Goal: Information Seeking & Learning: Check status

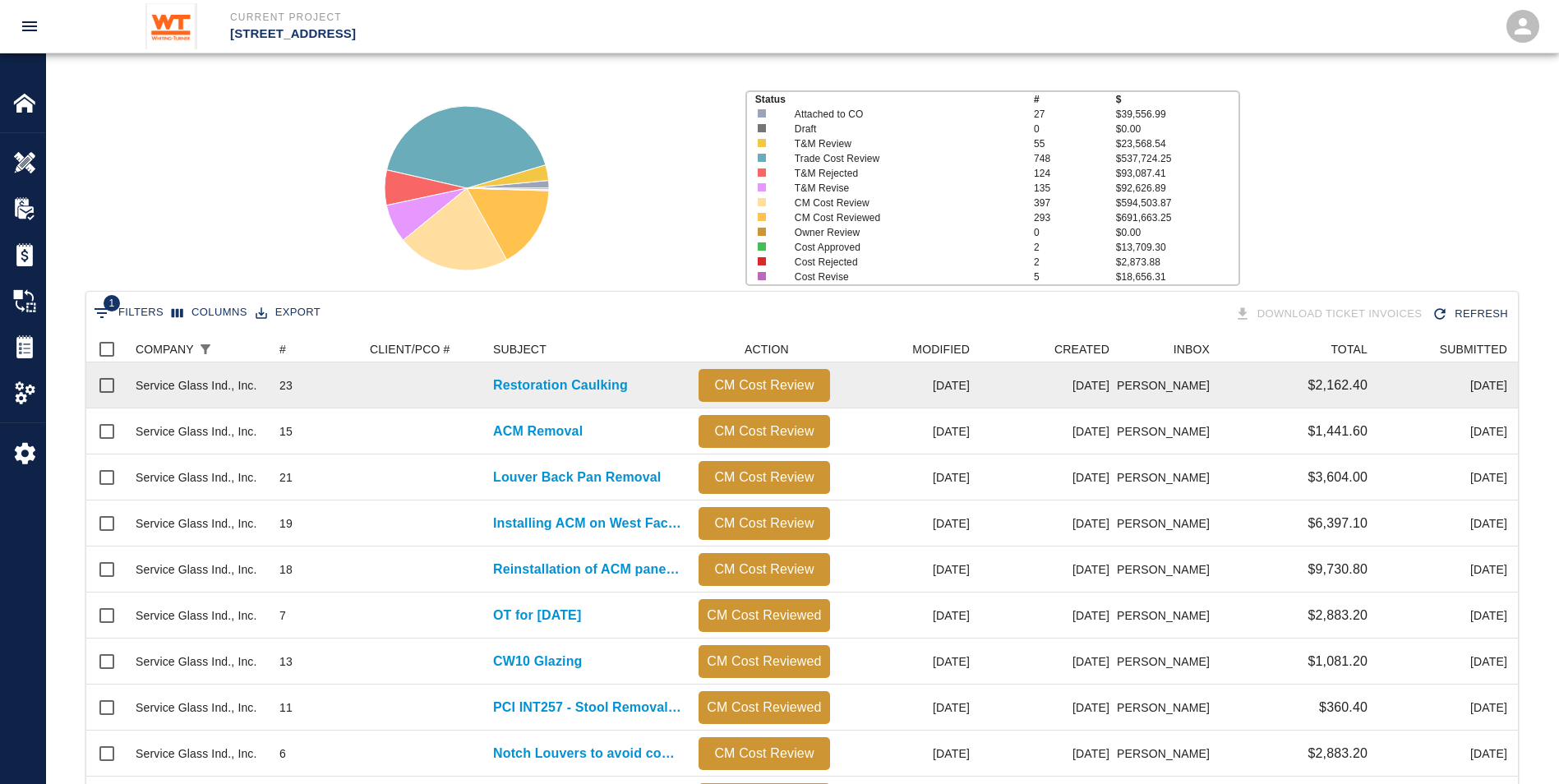
scroll to position [109, 0]
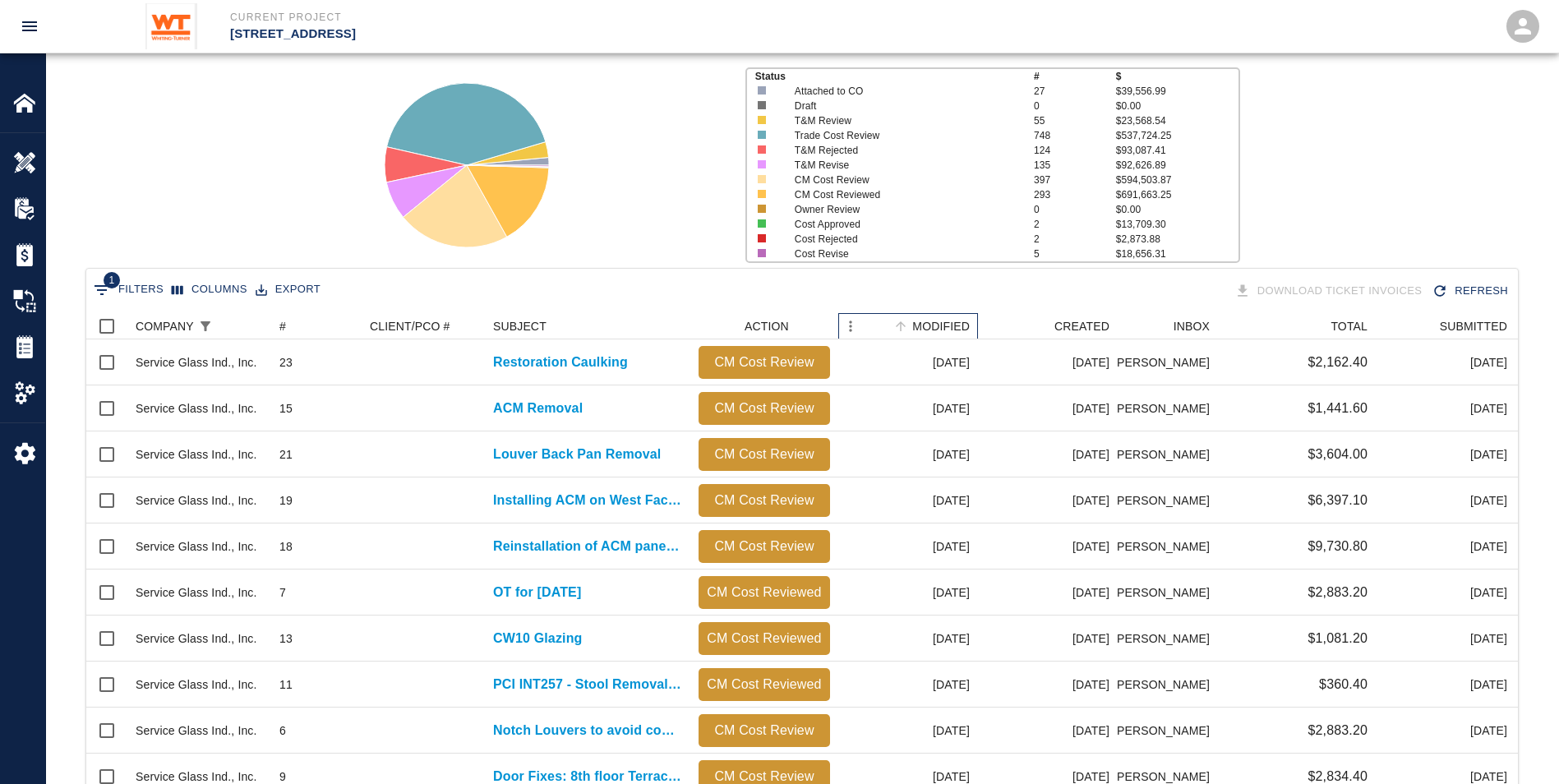
click at [763, 325] on div "MODIFIED" at bounding box center [941, 327] width 58 height 26
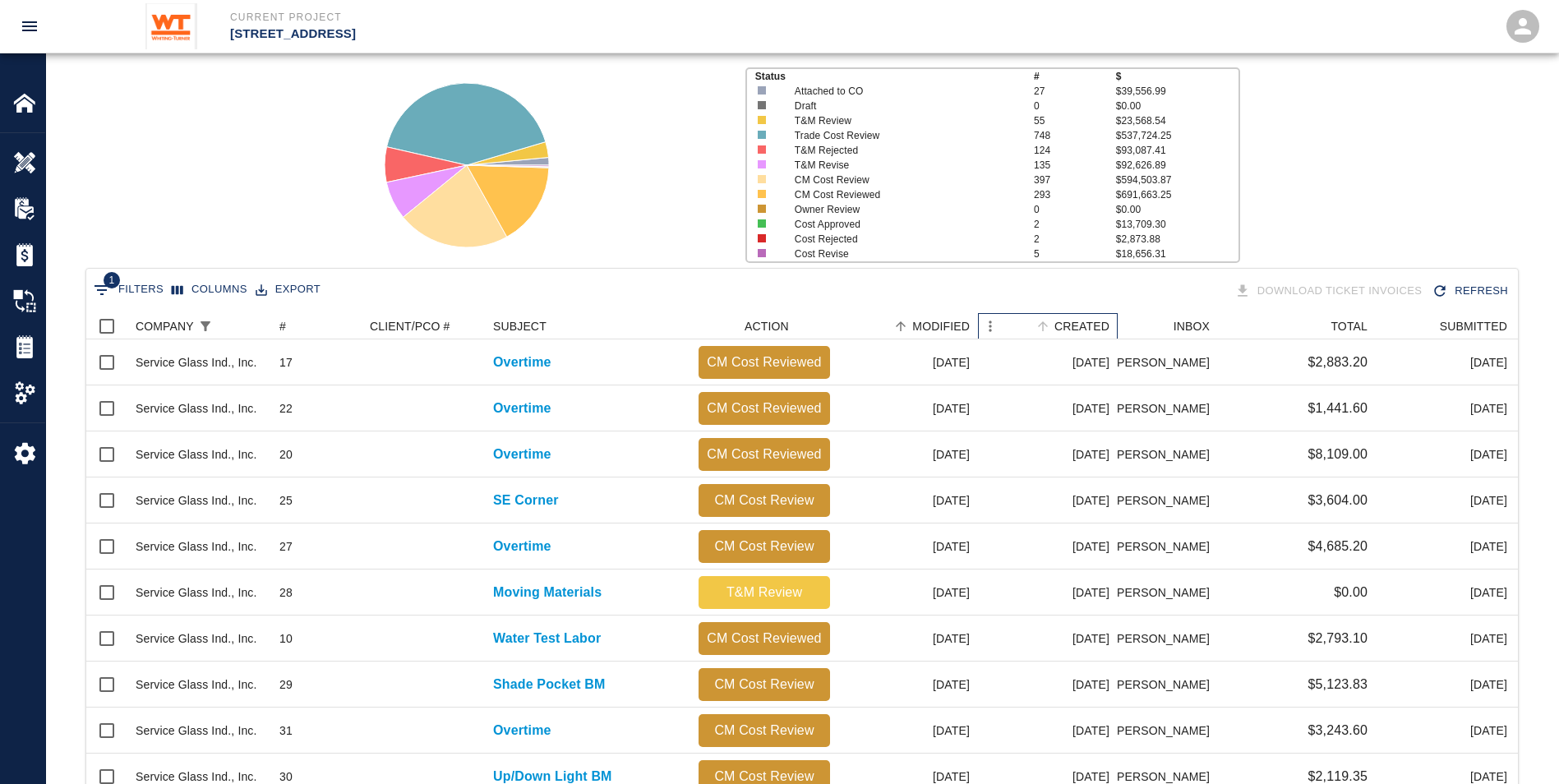
click at [763, 332] on div "CREATED" at bounding box center [1082, 327] width 55 height 26
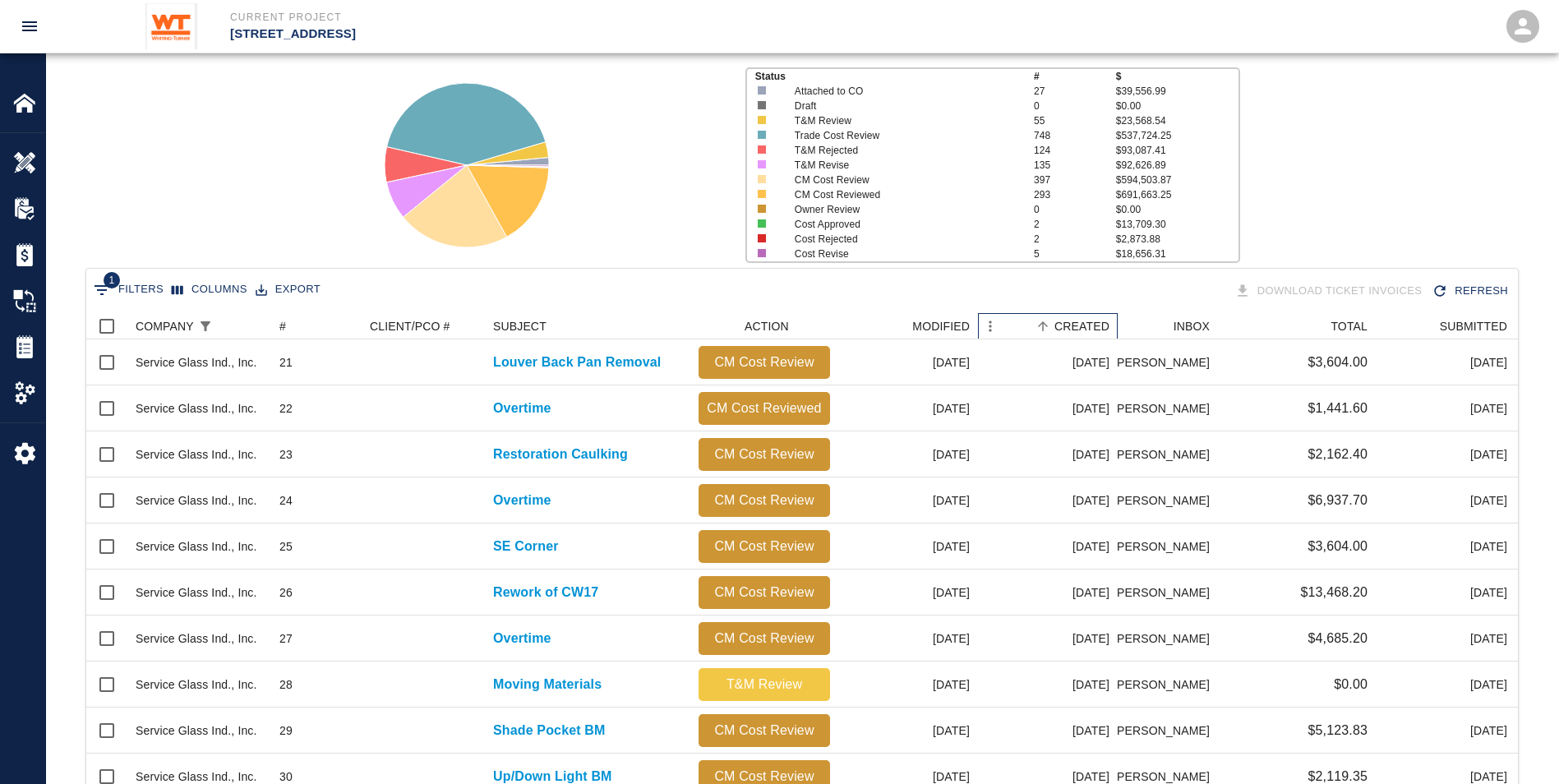
click at [763, 320] on div "CREATED" at bounding box center [1082, 327] width 55 height 26
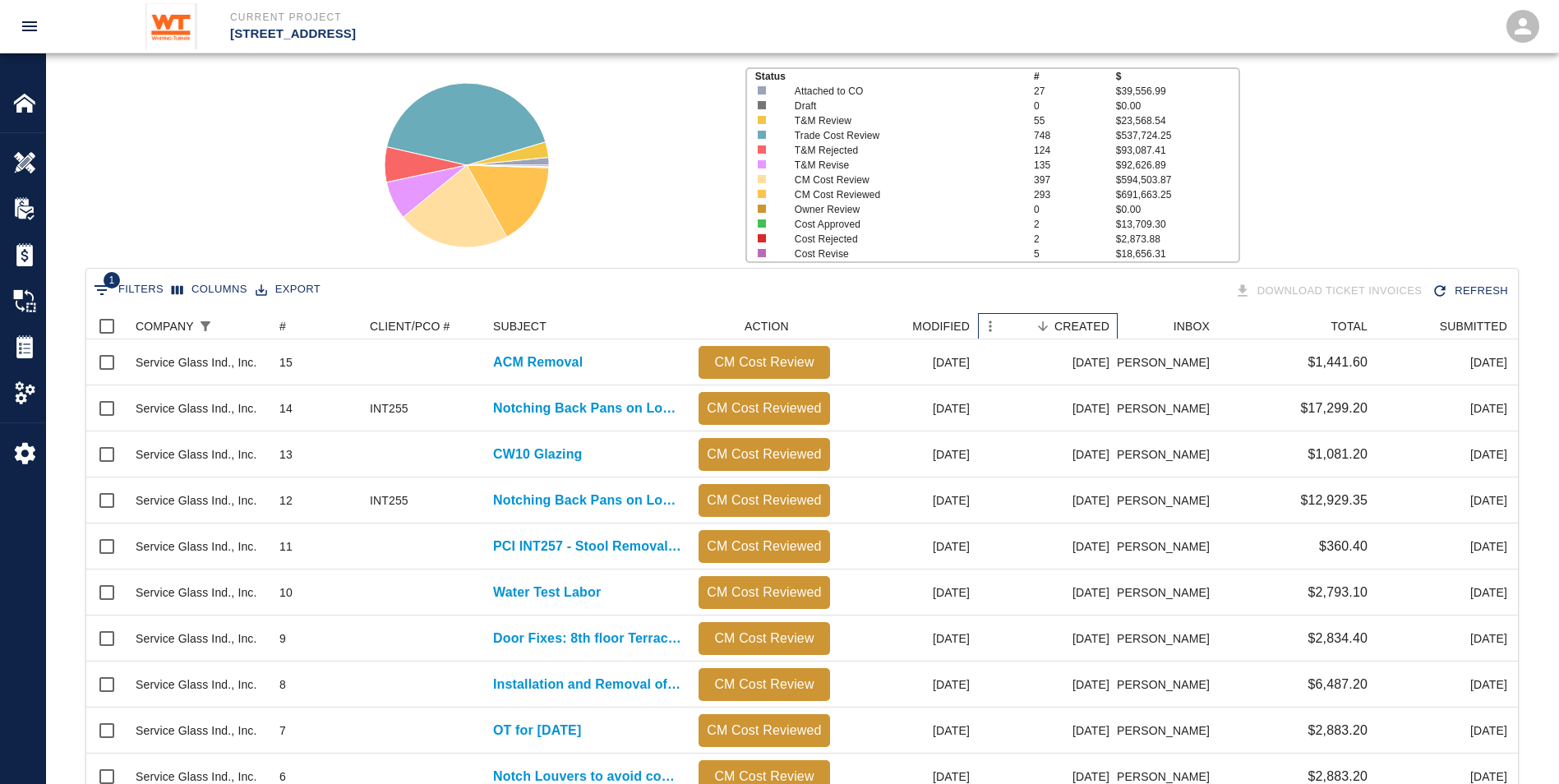
click at [763, 320] on div "CREATED" at bounding box center [1082, 327] width 55 height 26
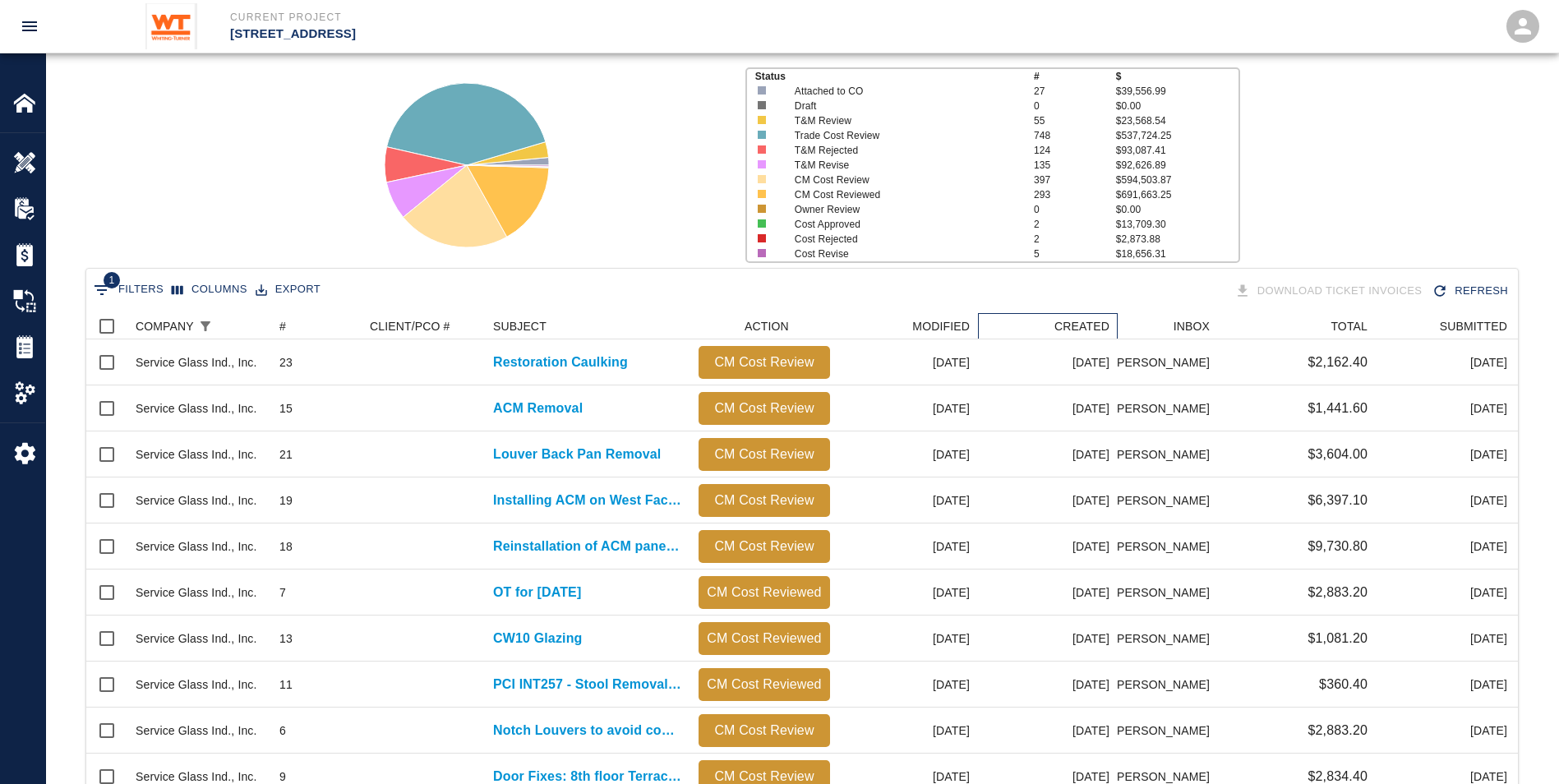
scroll to position [438, 0]
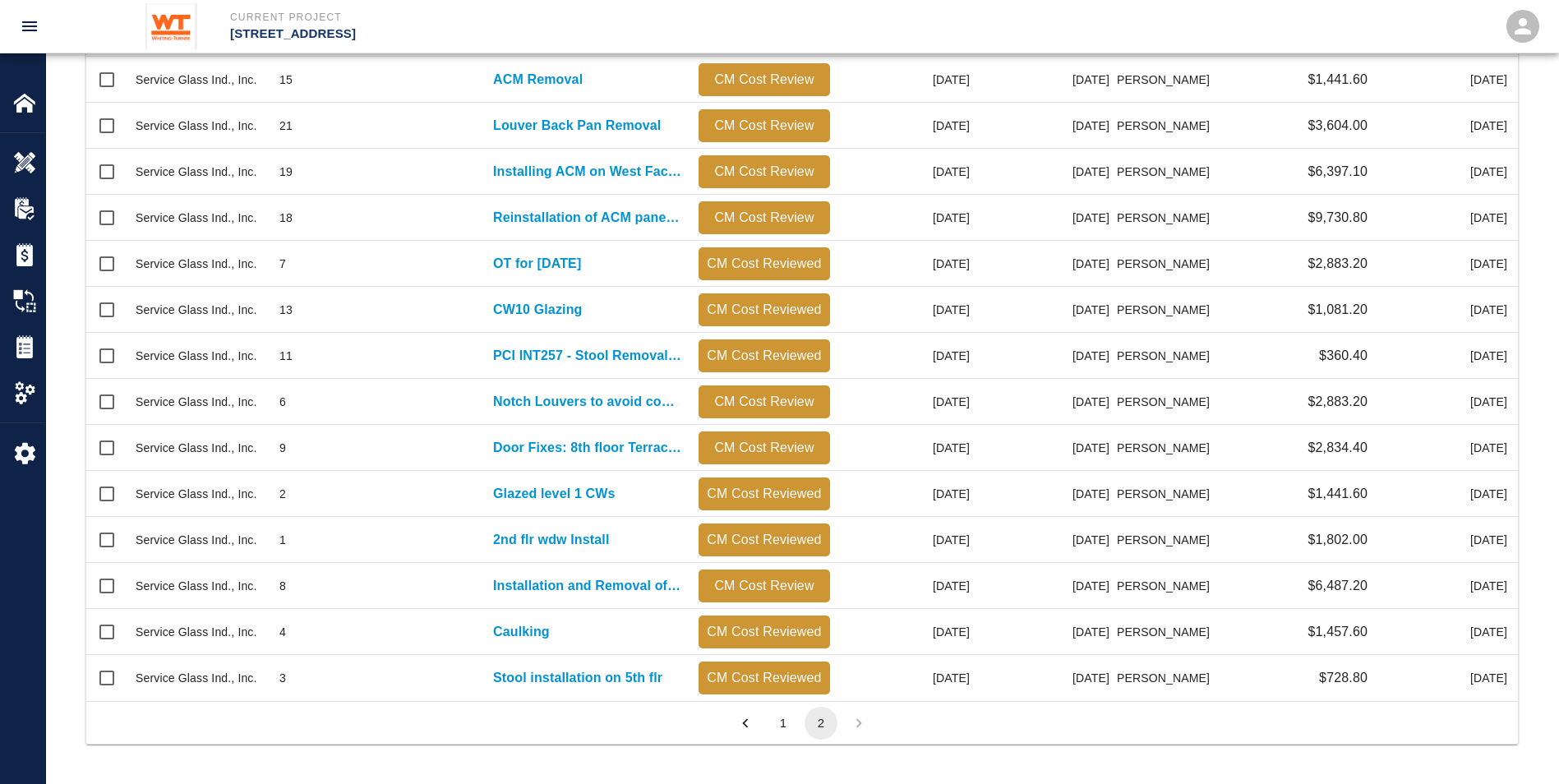
click at [763, 354] on button "1" at bounding box center [783, 723] width 33 height 33
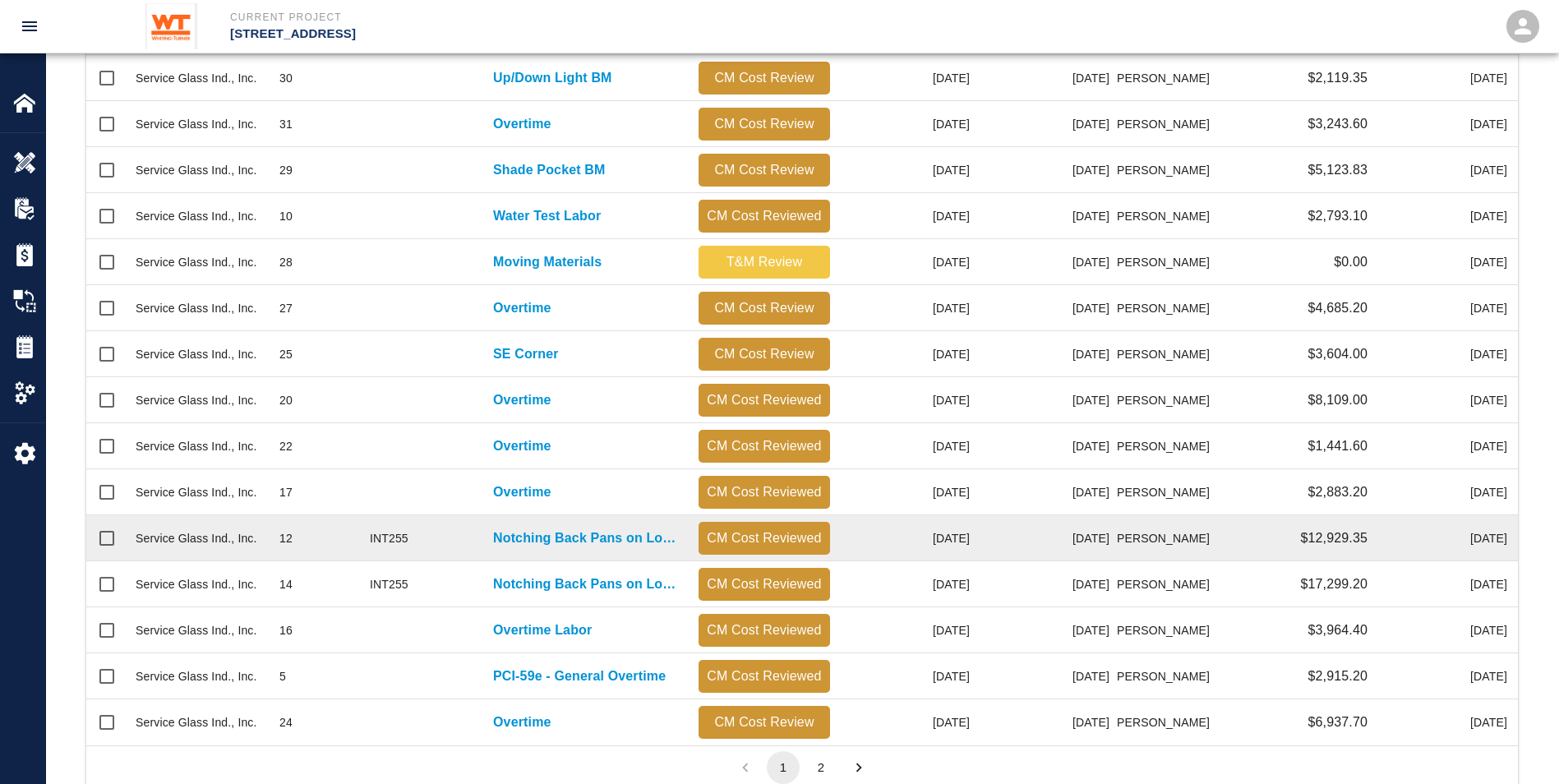
scroll to position [668, 0]
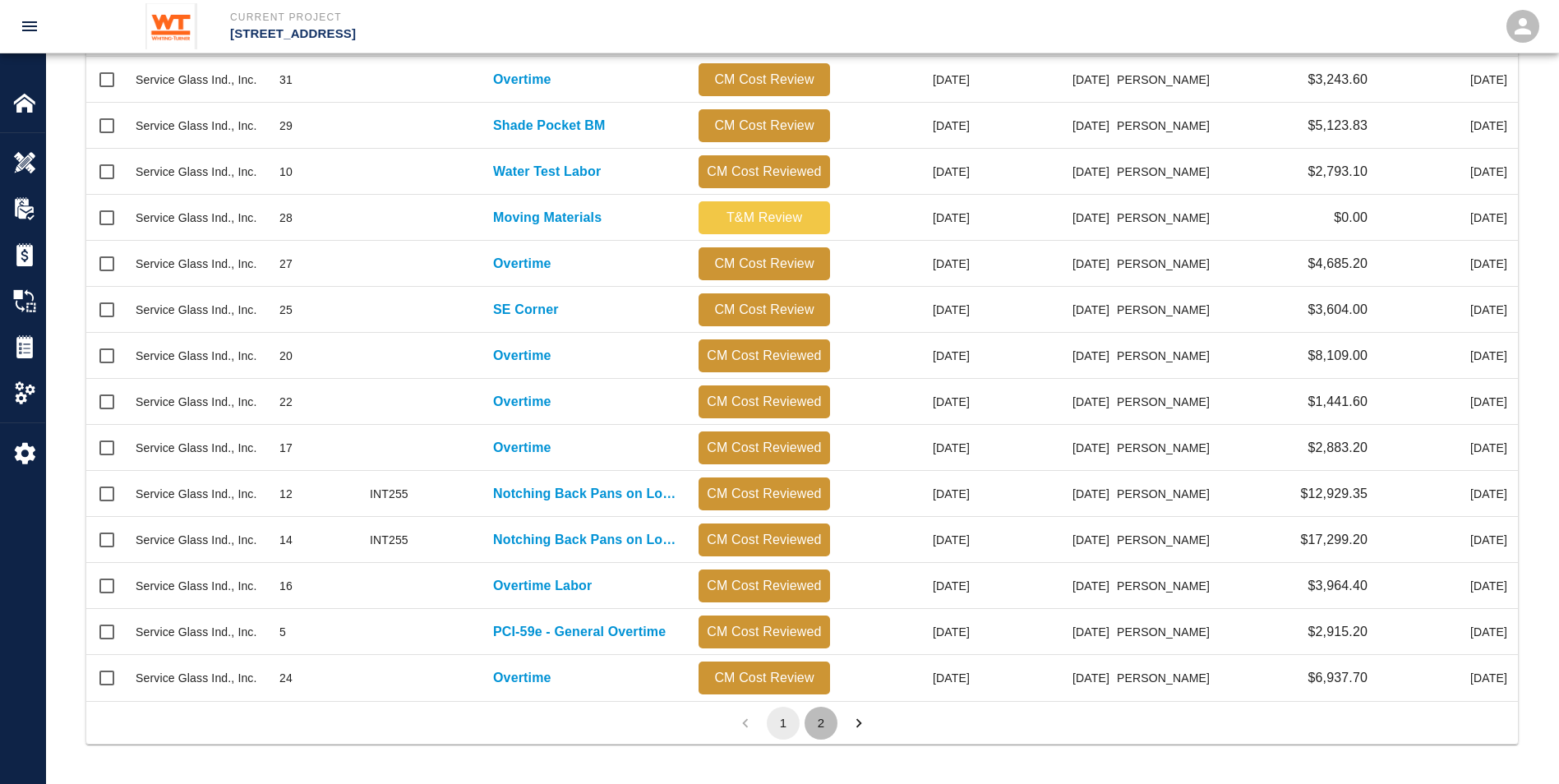
click at [763, 354] on button "2" at bounding box center [821, 723] width 33 height 33
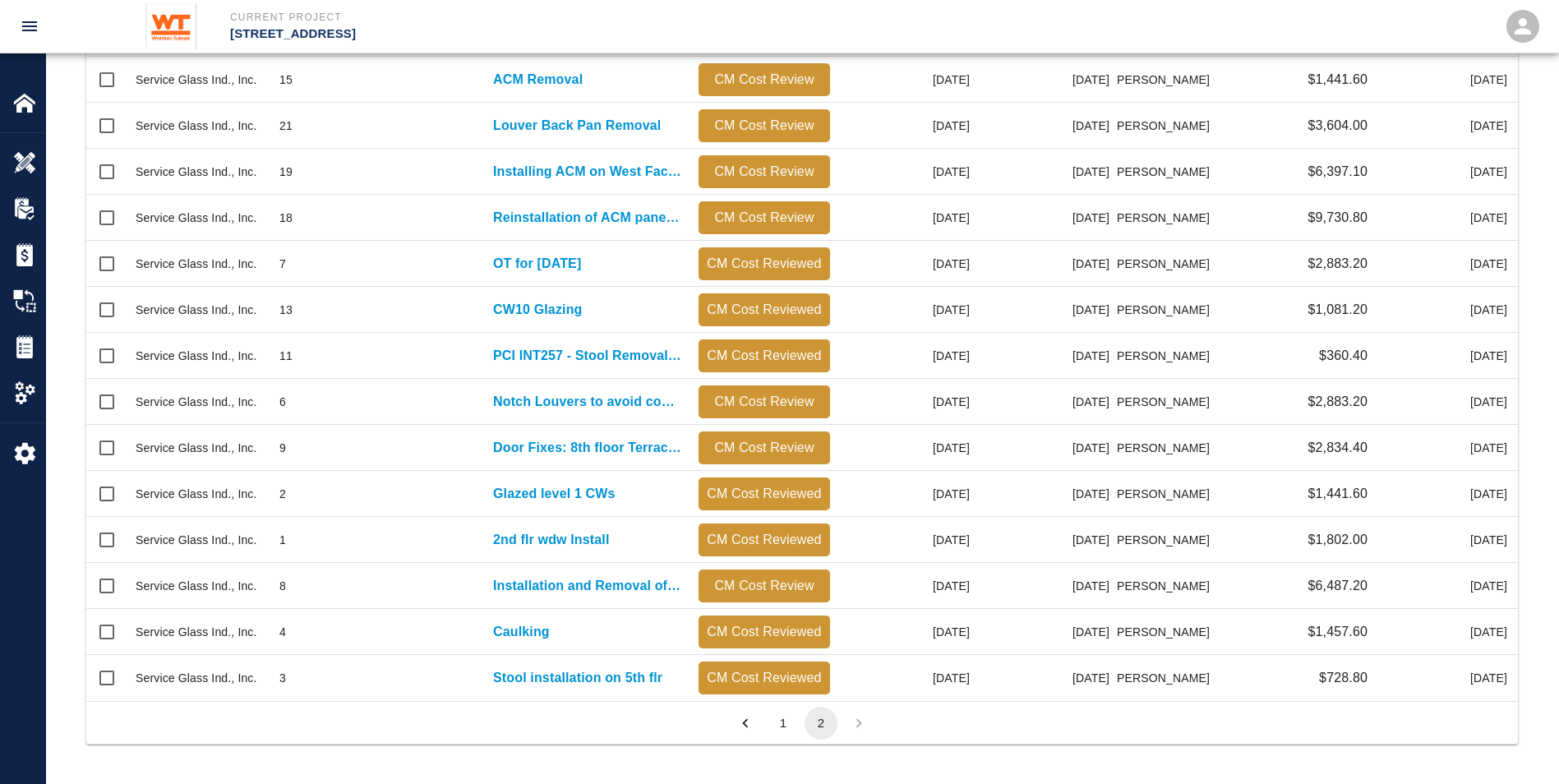
scroll to position [704, 1419]
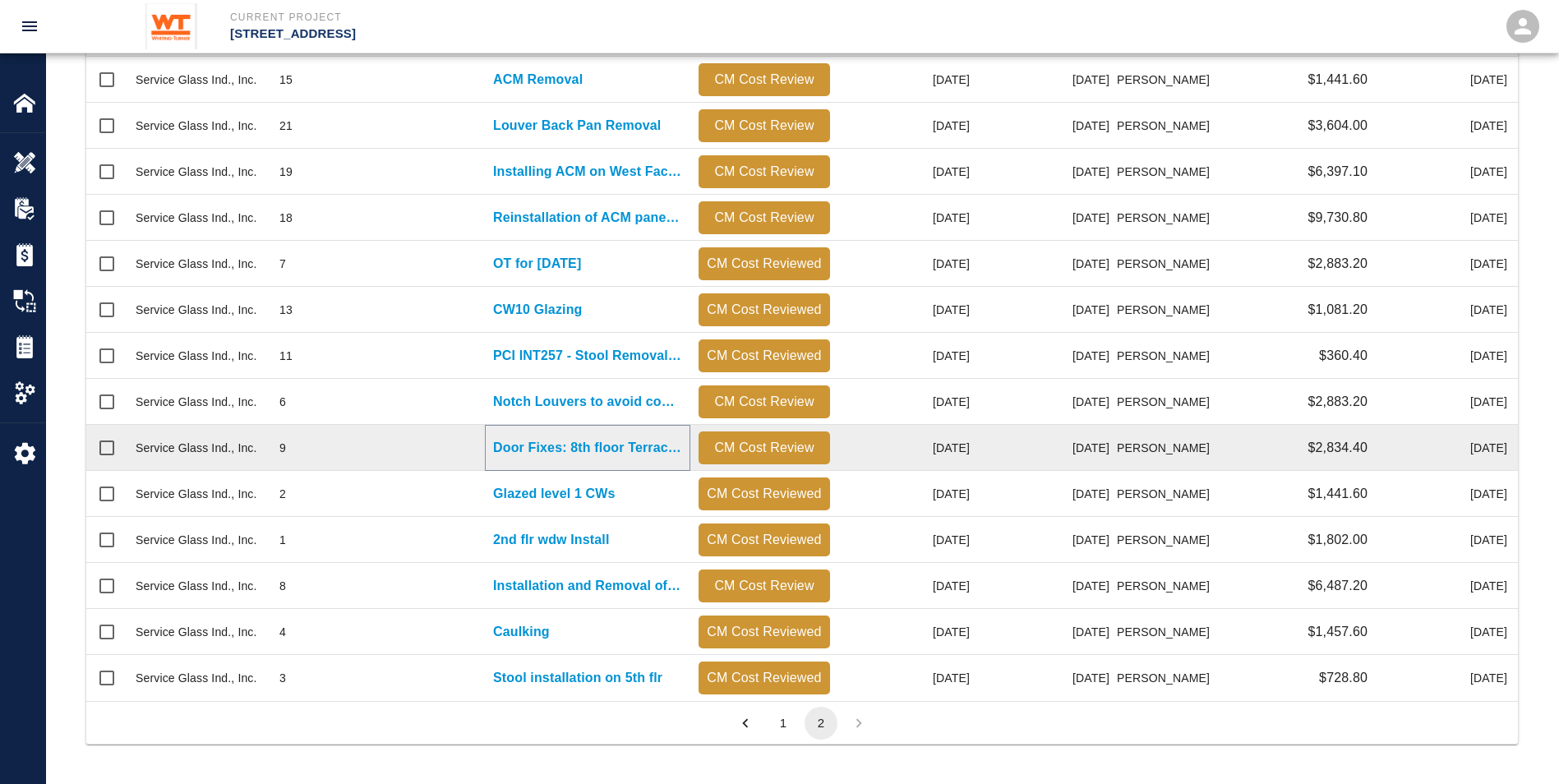
click at [580, 354] on p "Door Fixes: 8th floor Terraces" at bounding box center [587, 448] width 189 height 20
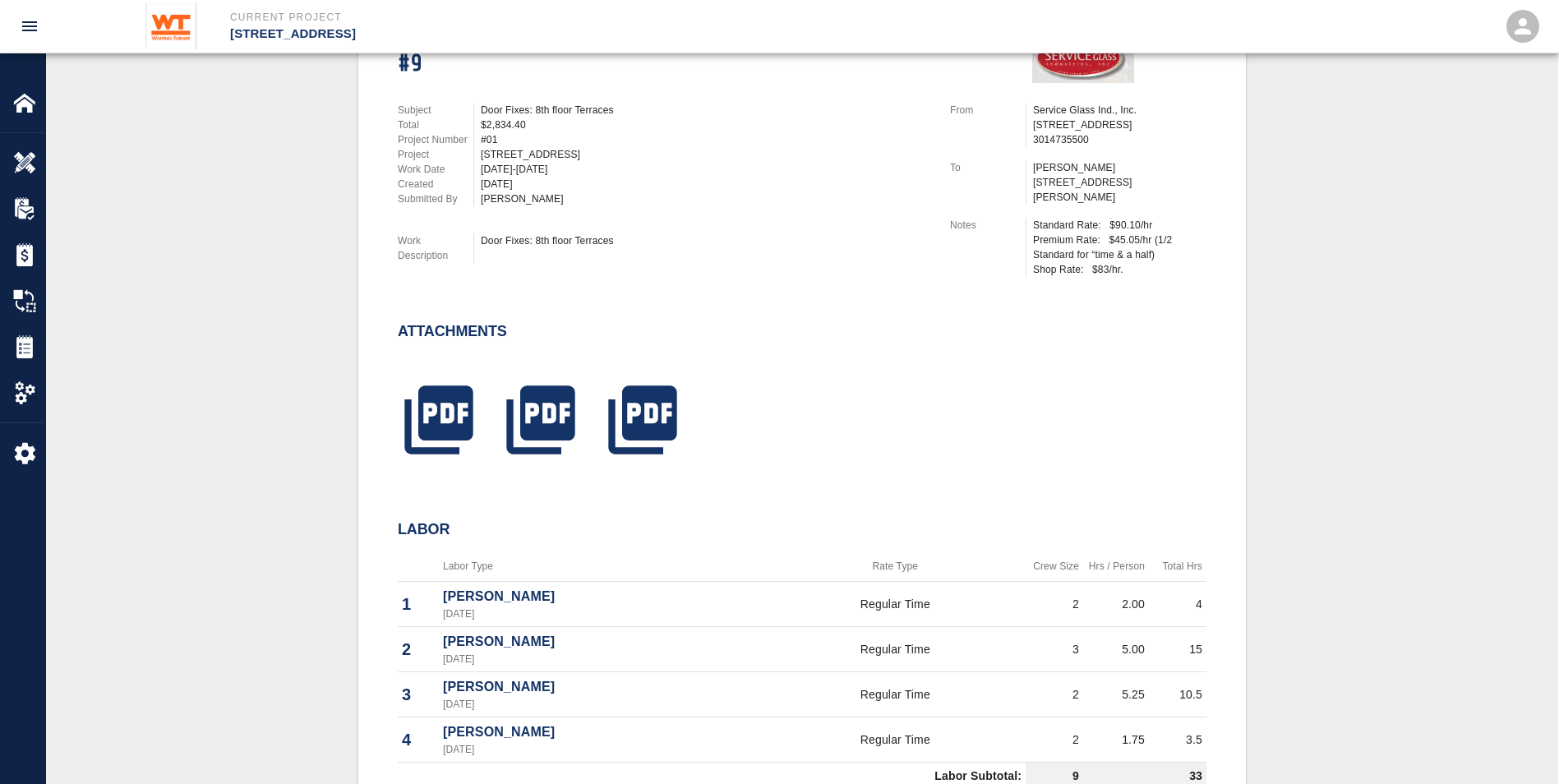
scroll to position [411, 0]
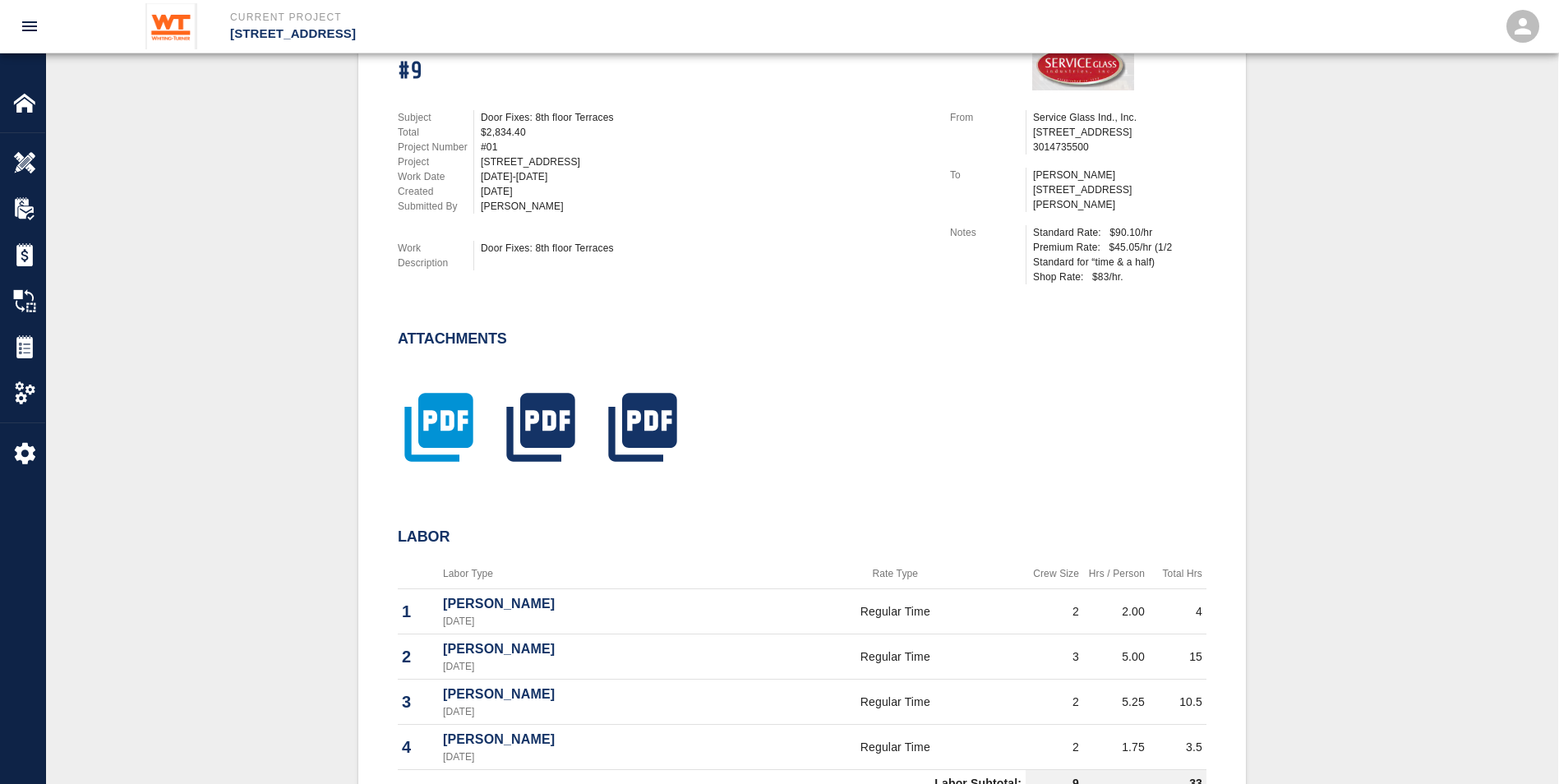
click at [452, 354] on icon "button" at bounding box center [438, 426] width 68 height 68
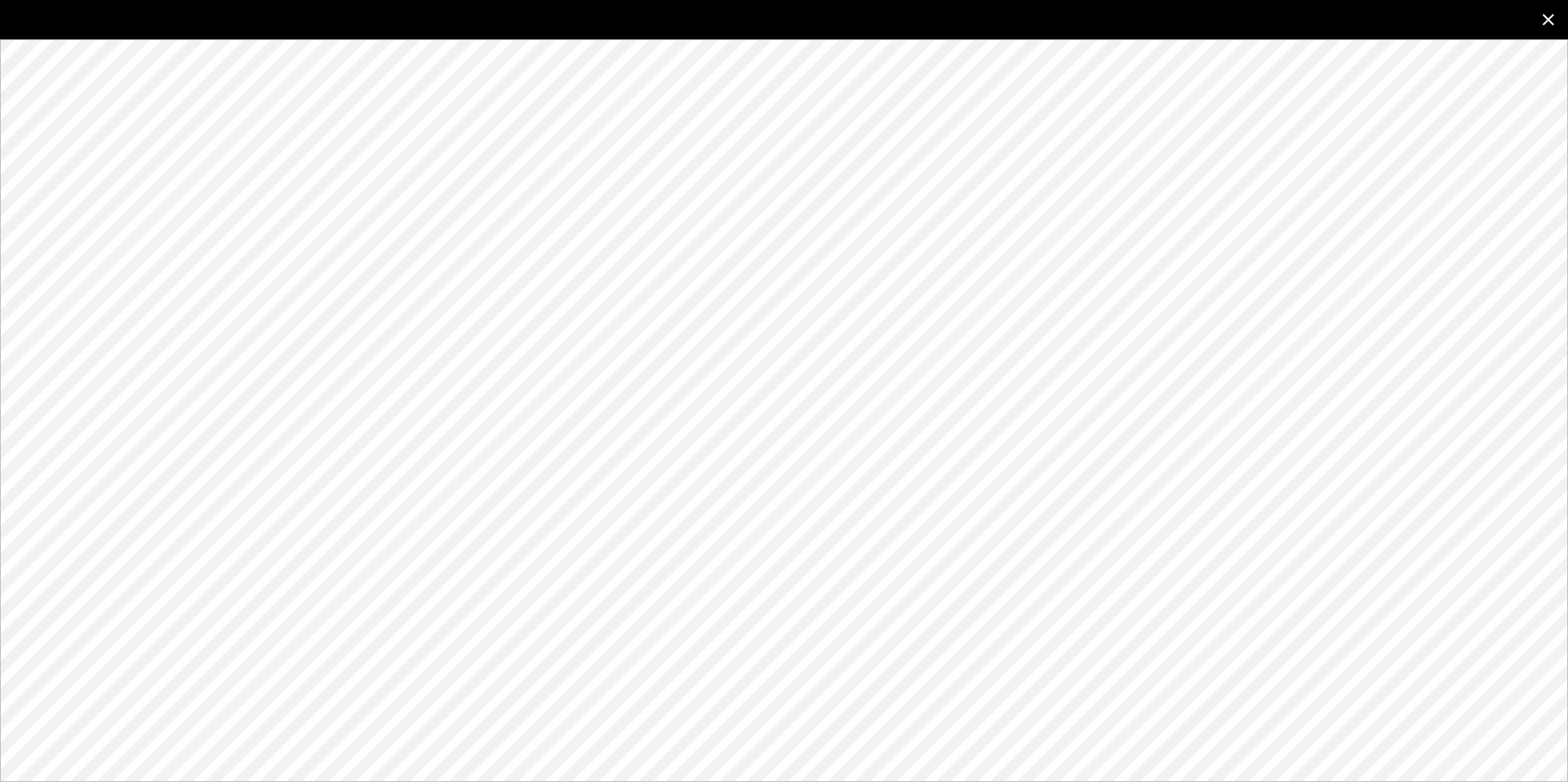
click at [761, 21] on icon "close" at bounding box center [1548, 20] width 11 height 11
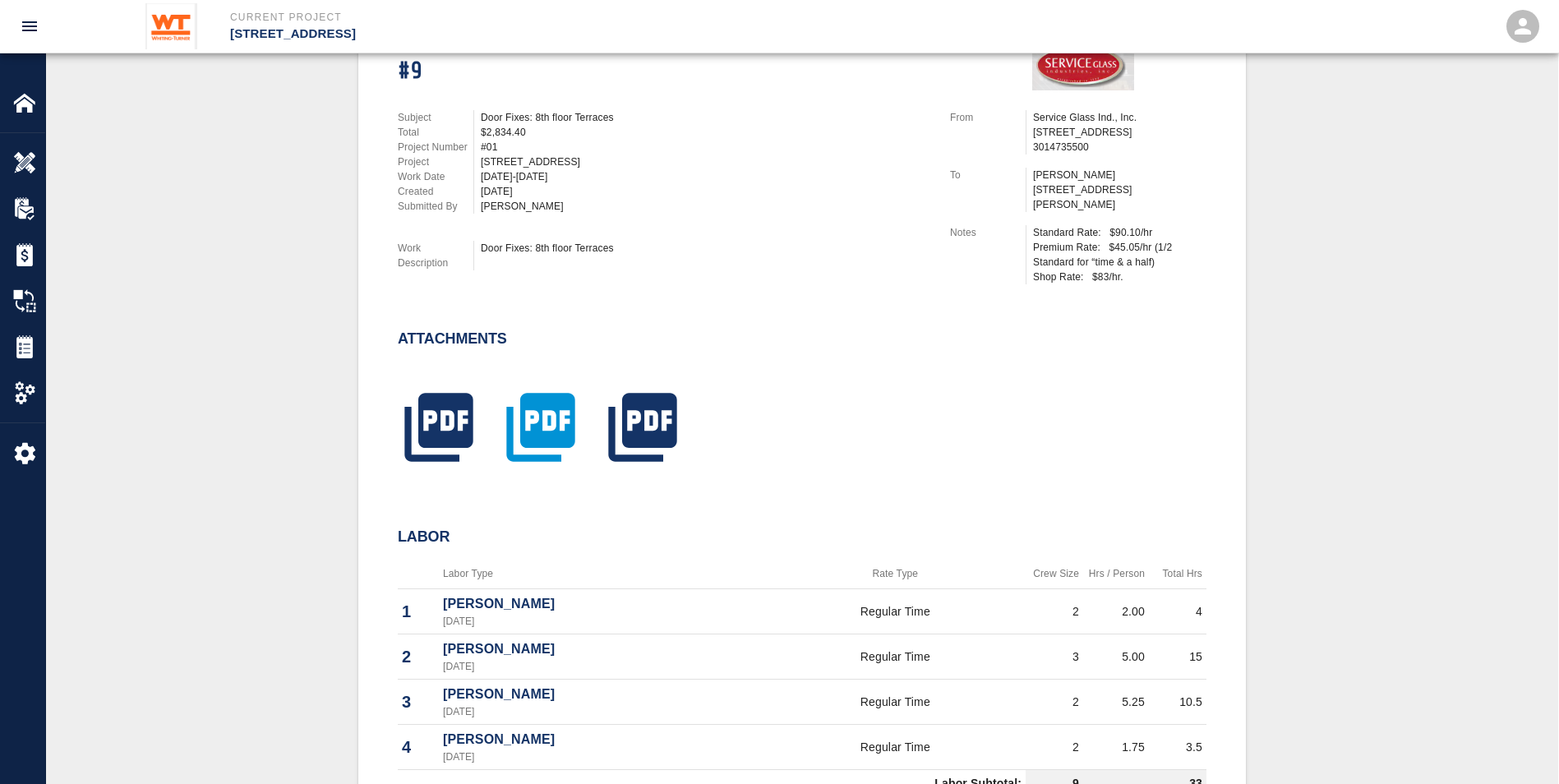
click at [531, 354] on icon "button" at bounding box center [541, 427] width 82 height 82
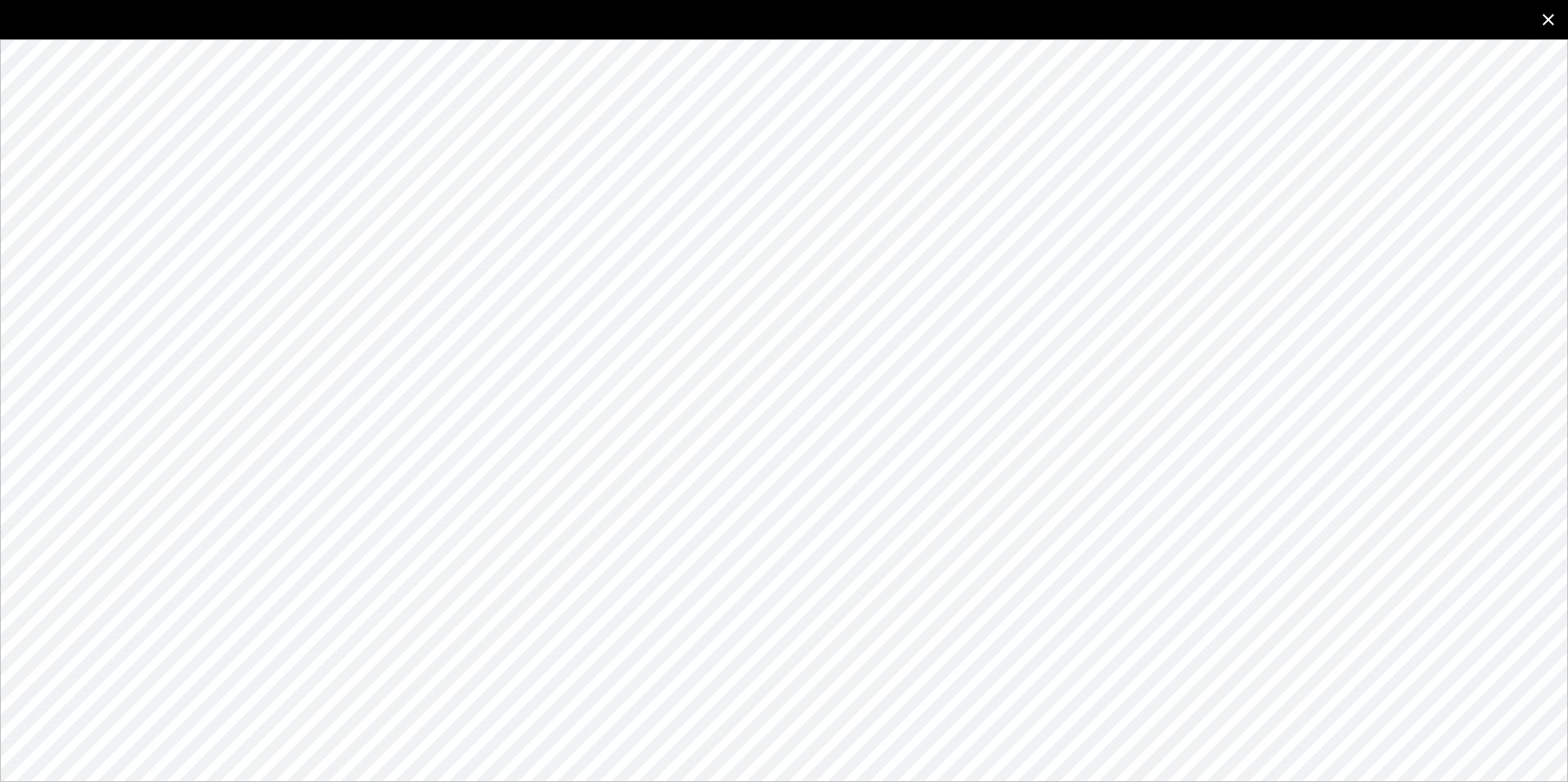
click at [761, 17] on icon "close" at bounding box center [1548, 20] width 11 height 11
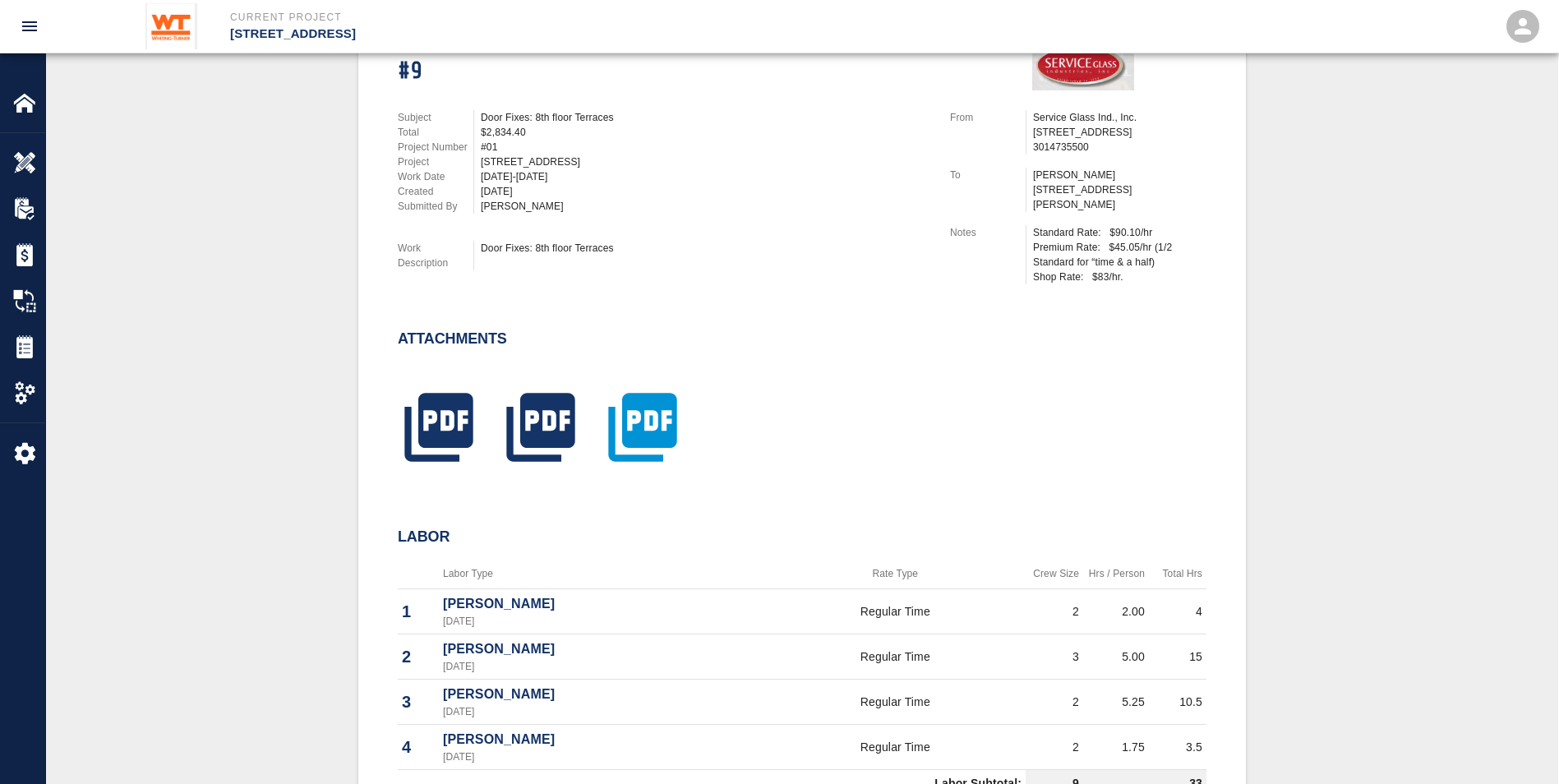
click at [670, 354] on icon "button" at bounding box center [643, 427] width 82 height 82
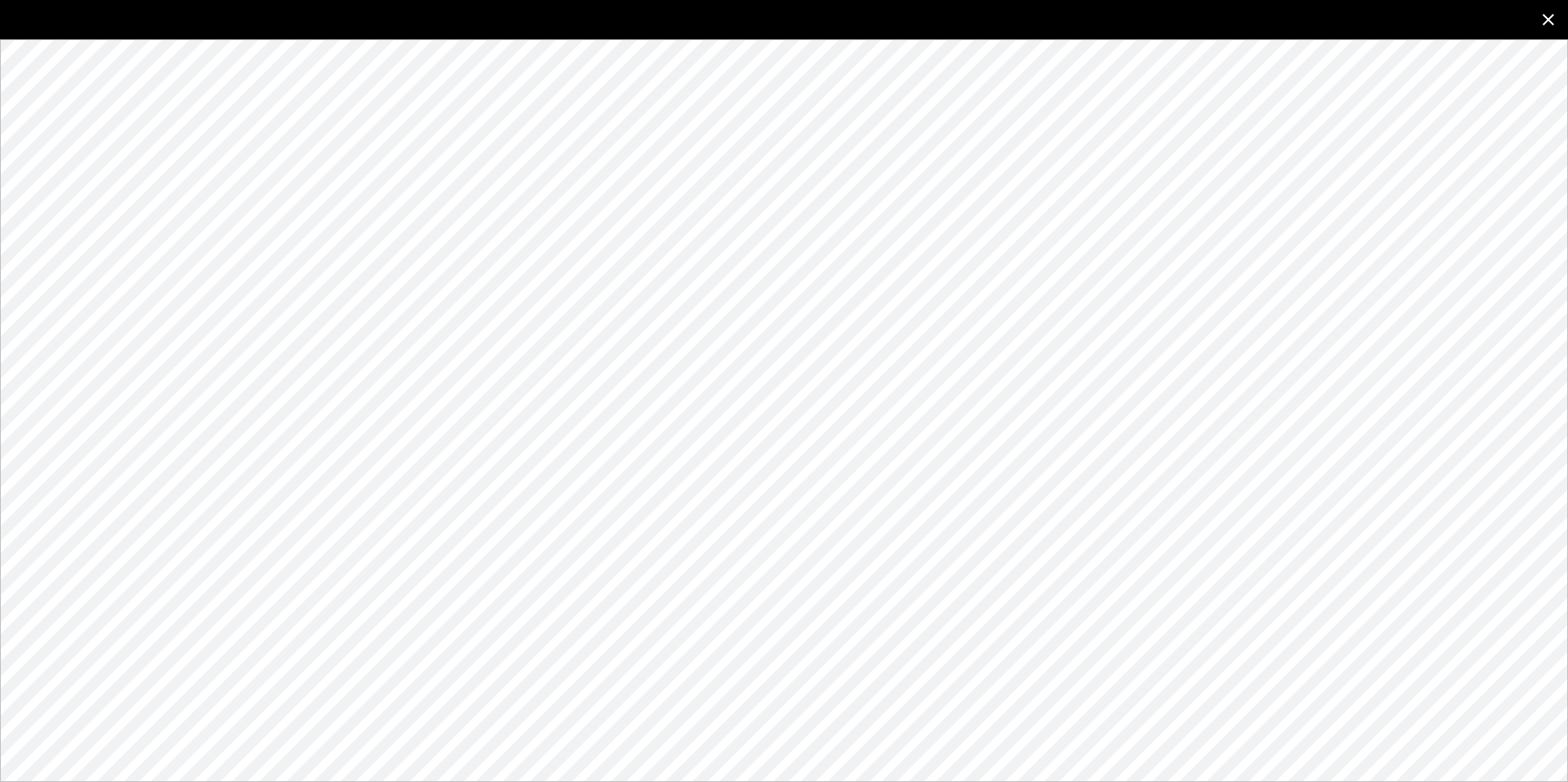
click at [761, 21] on icon "close" at bounding box center [1548, 20] width 20 height 20
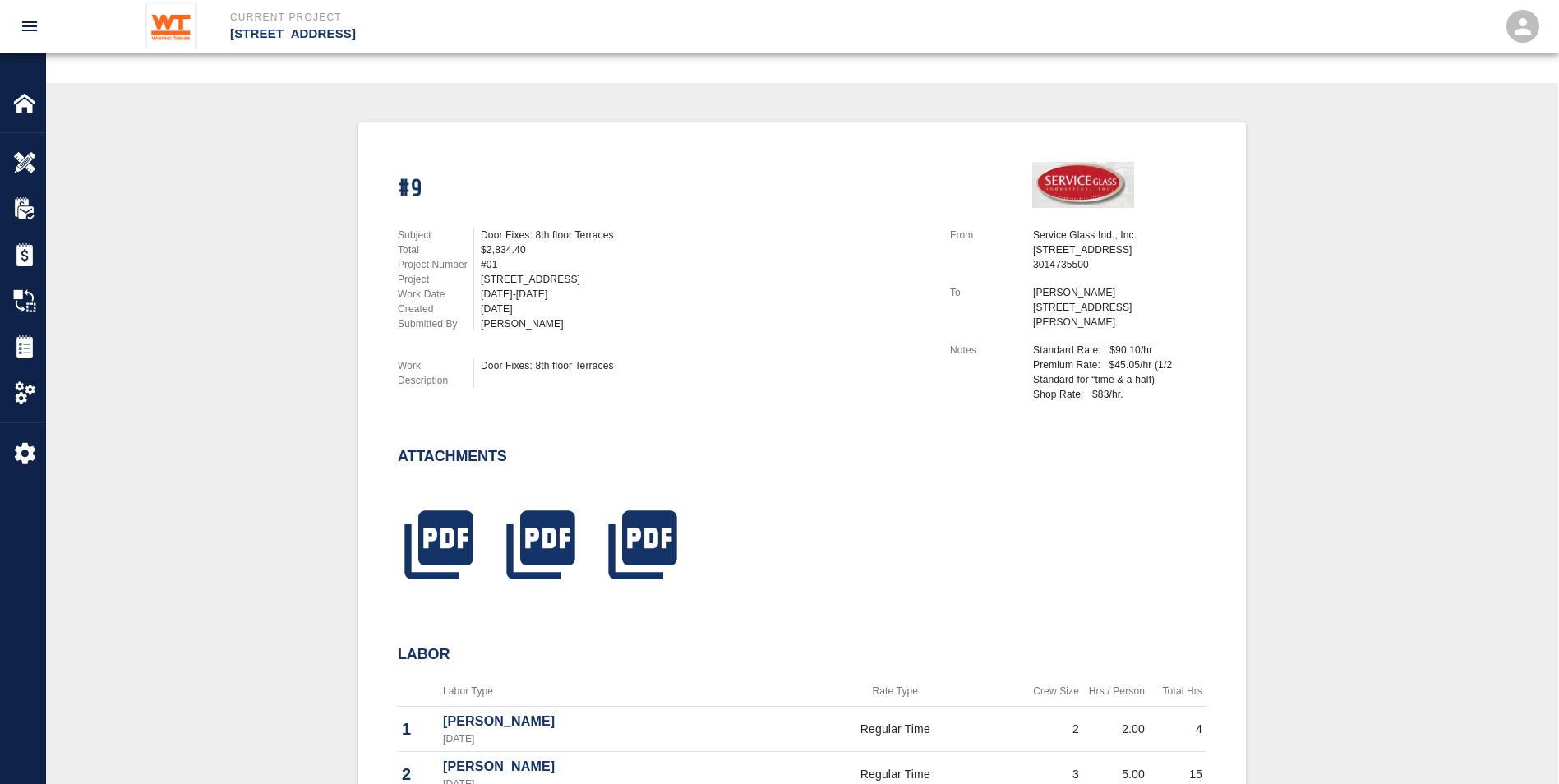
scroll to position [329, 0]
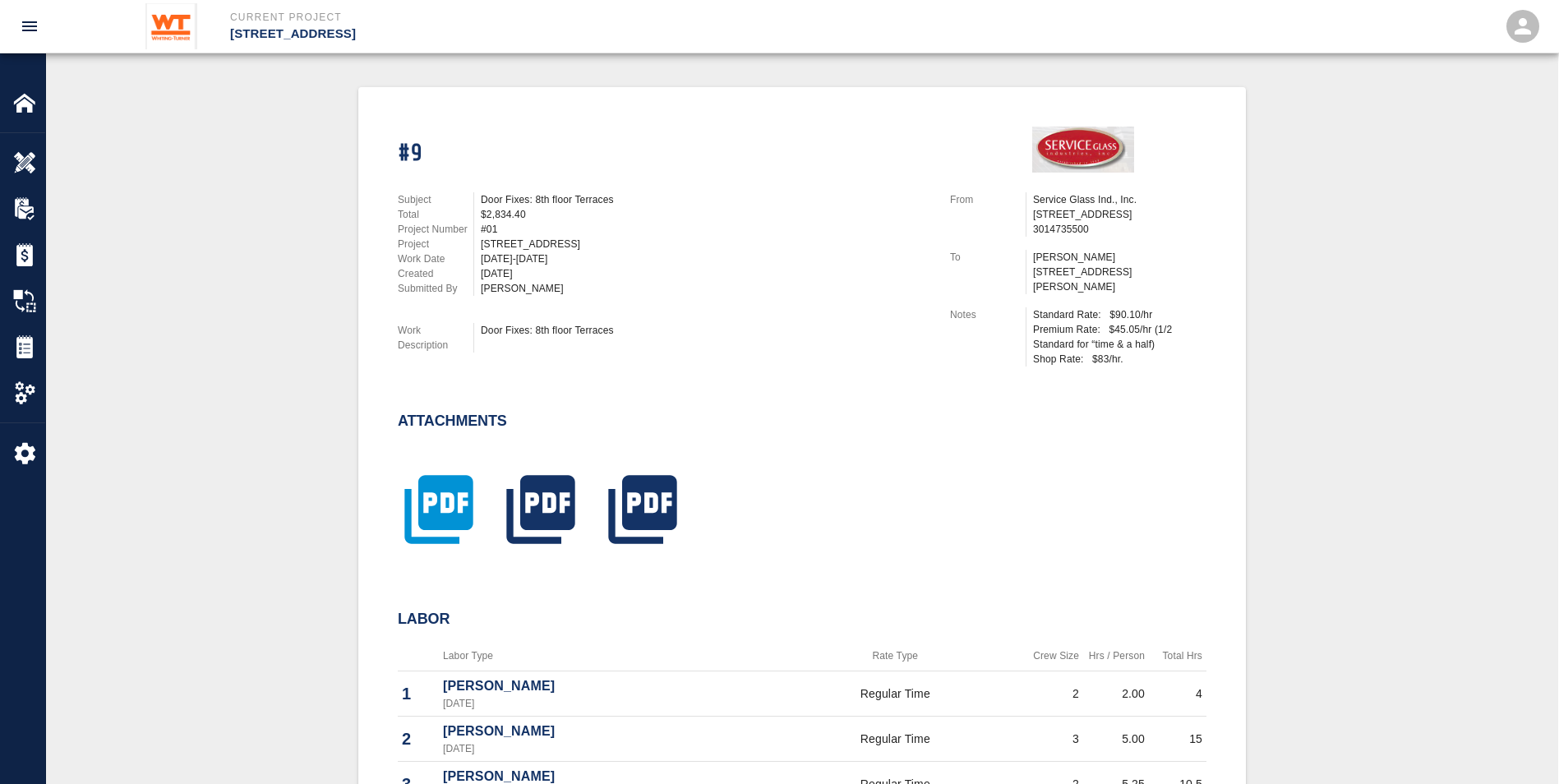
click at [447, 354] on icon "button" at bounding box center [438, 508] width 68 height 68
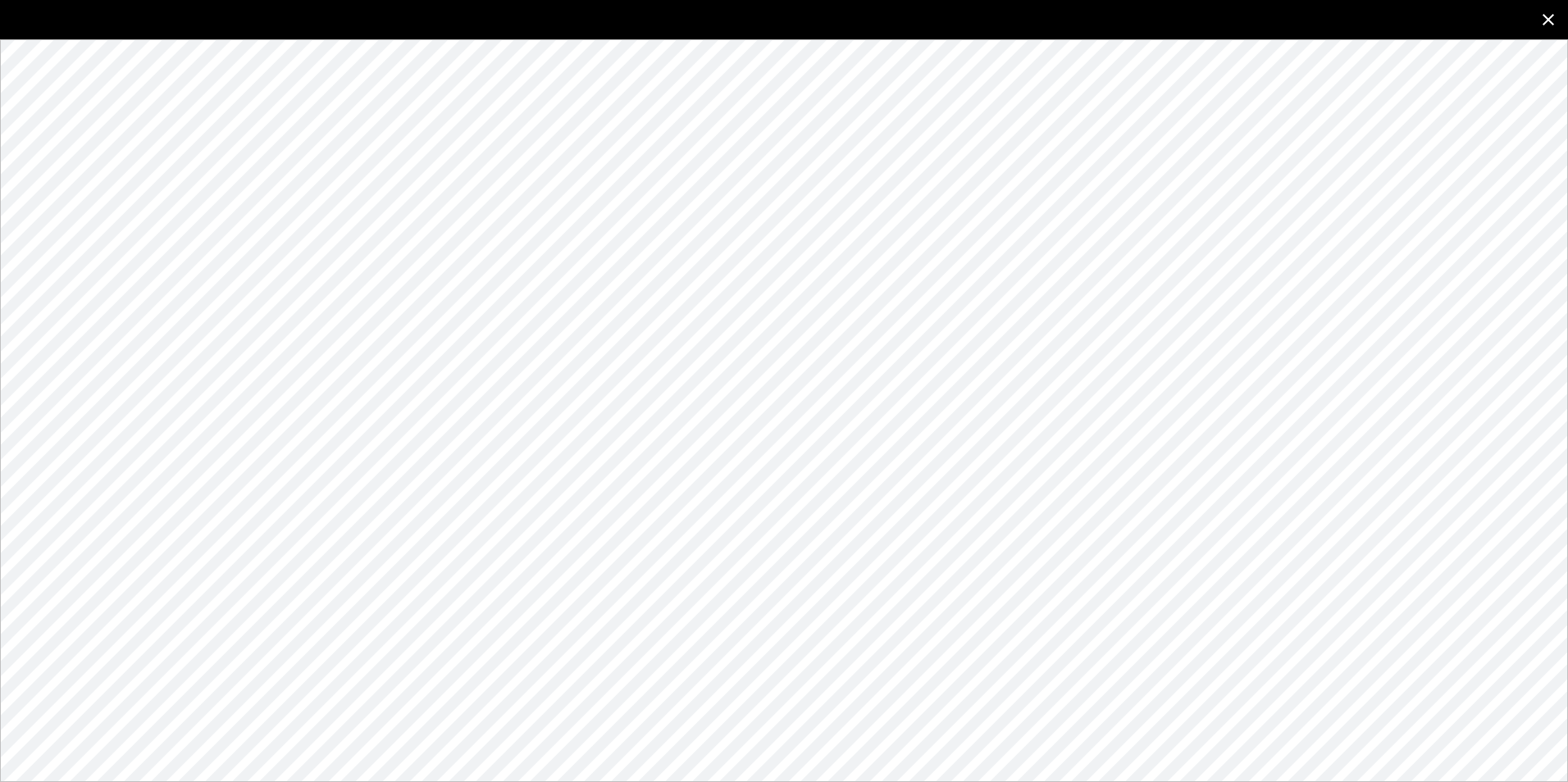
click at [761, 15] on icon "close" at bounding box center [1548, 20] width 20 height 20
